Goal: Information Seeking & Learning: Check status

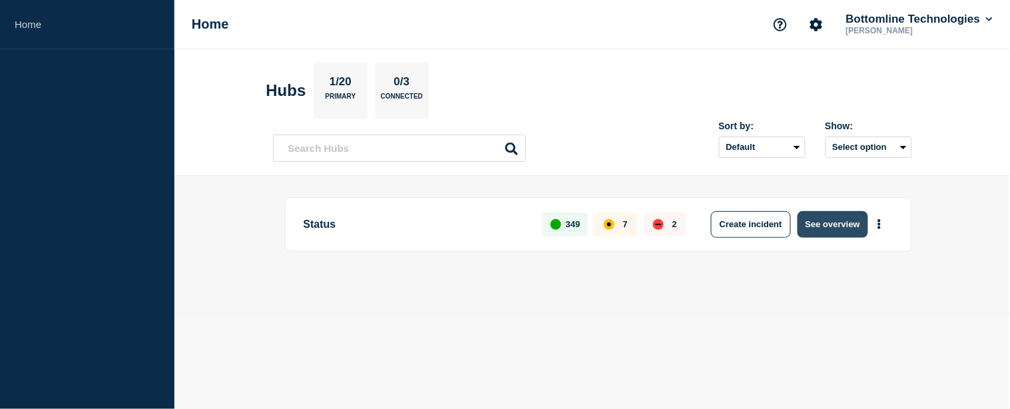
click at [820, 223] on button "See overview" at bounding box center [833, 224] width 71 height 27
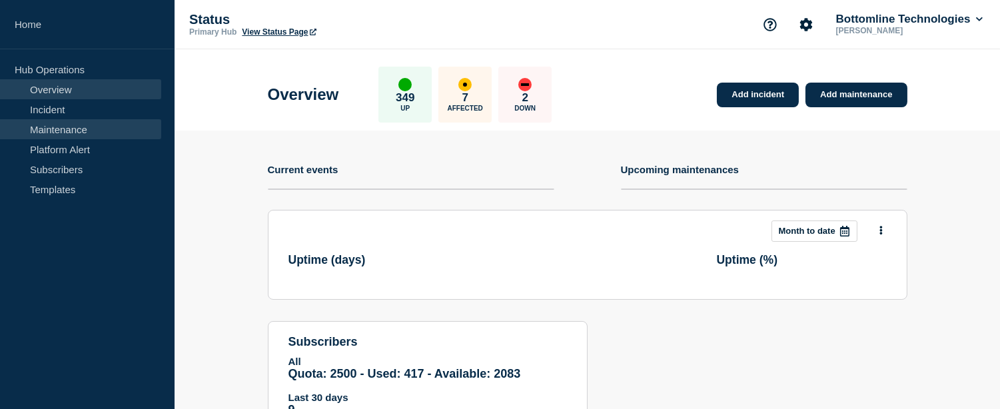
click at [50, 130] on link "Maintenance" at bounding box center [80, 129] width 161 height 20
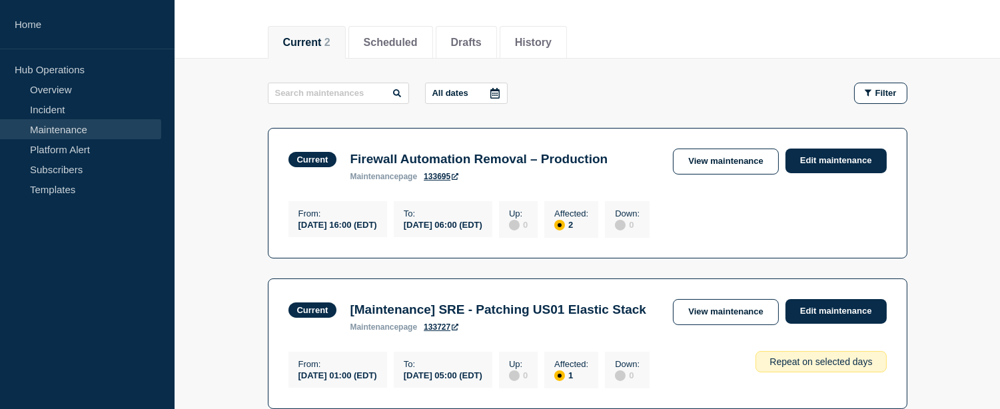
scroll to position [222, 0]
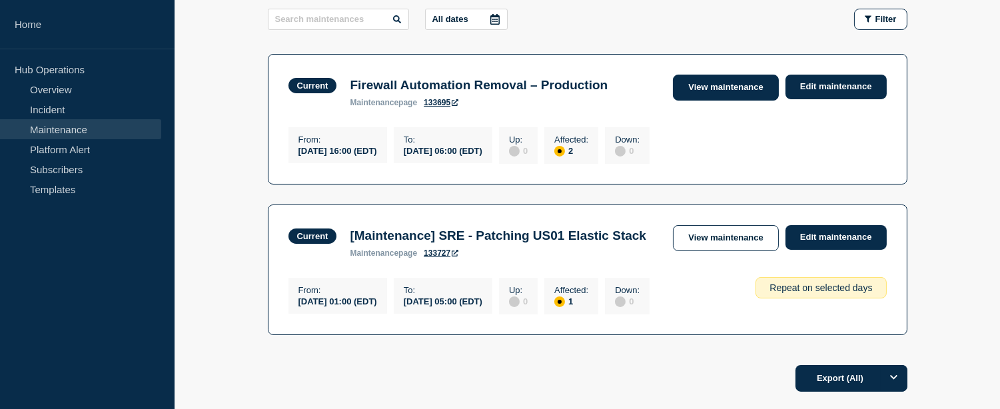
click at [705, 82] on link "View maintenance" at bounding box center [725, 88] width 105 height 26
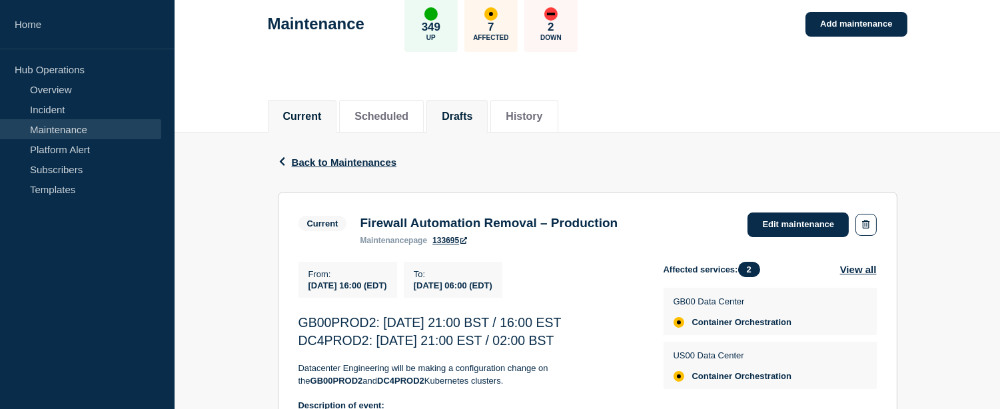
scroll to position [222, 0]
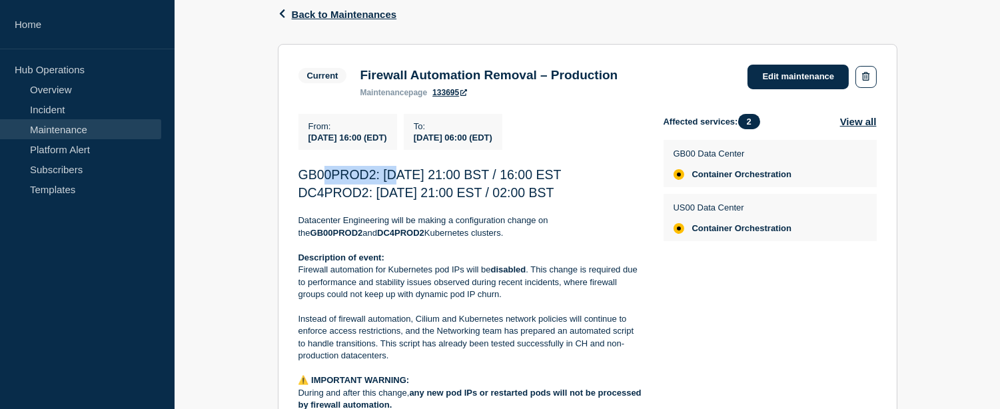
drag, startPoint x: 321, startPoint y: 175, endPoint x: 411, endPoint y: 177, distance: 89.9
click at [411, 176] on span "GB00PROD2: [DATE] 21:00 BST / 16:00 EST" at bounding box center [429, 174] width 263 height 15
drag, startPoint x: 376, startPoint y: 196, endPoint x: 480, endPoint y: 193, distance: 104.0
click at [480, 193] on span "DC4PROD2: [DATE] 21:00 EST / 02:00 BST" at bounding box center [426, 192] width 256 height 15
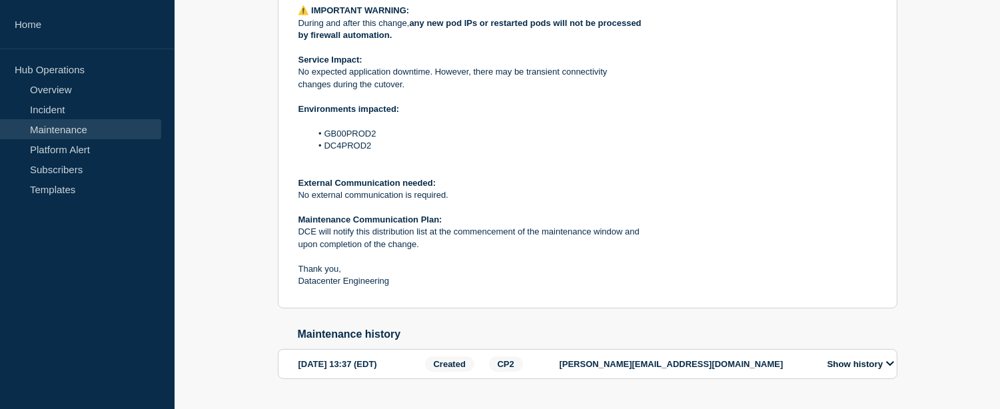
scroll to position [518, 0]
